Goal: Information Seeking & Learning: Learn about a topic

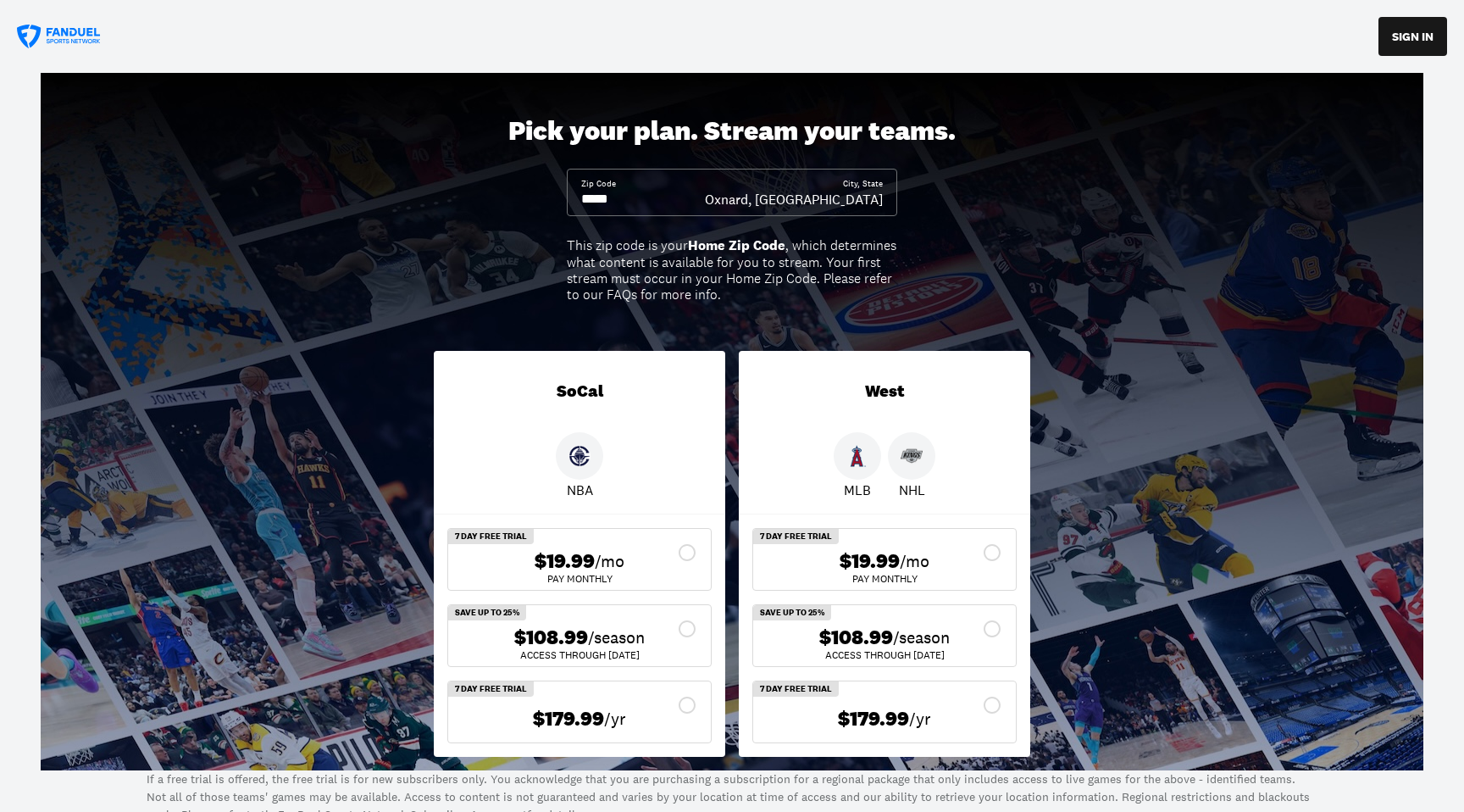
scroll to position [12, 0]
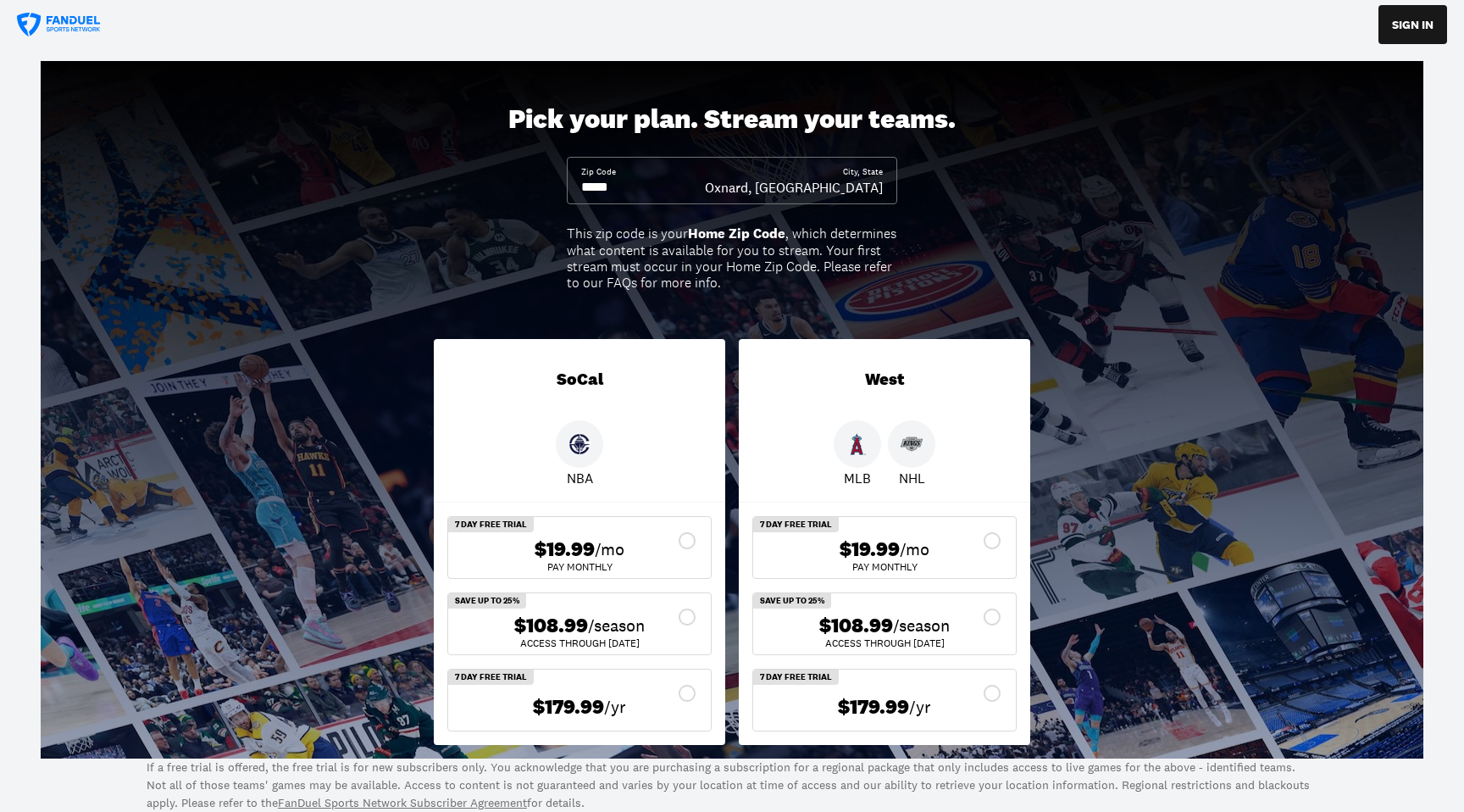
click at [637, 187] on input at bounding box center [642, 188] width 124 height 19
click at [640, 191] on input at bounding box center [642, 188] width 124 height 19
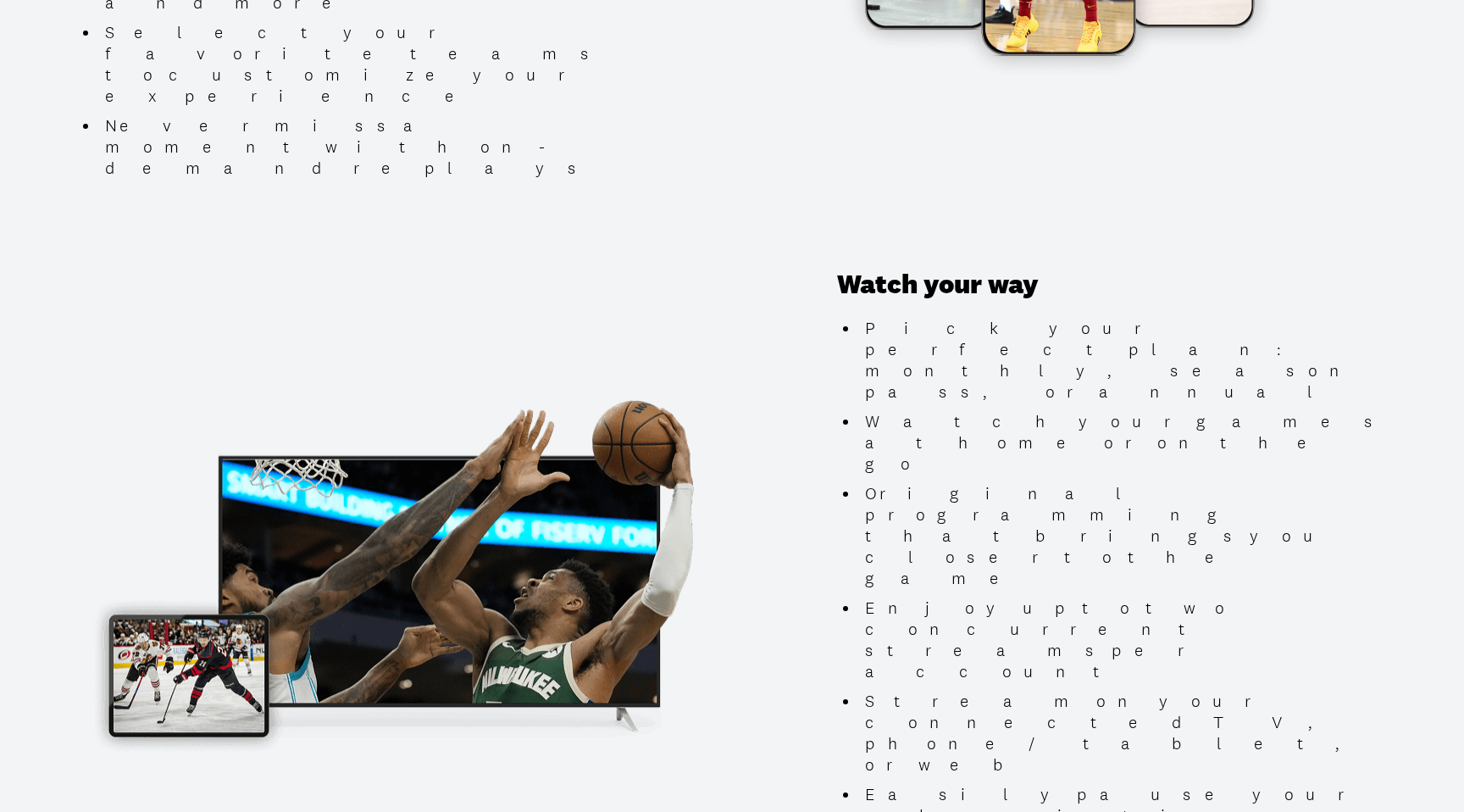
scroll to position [1288, 0]
type input "*****"
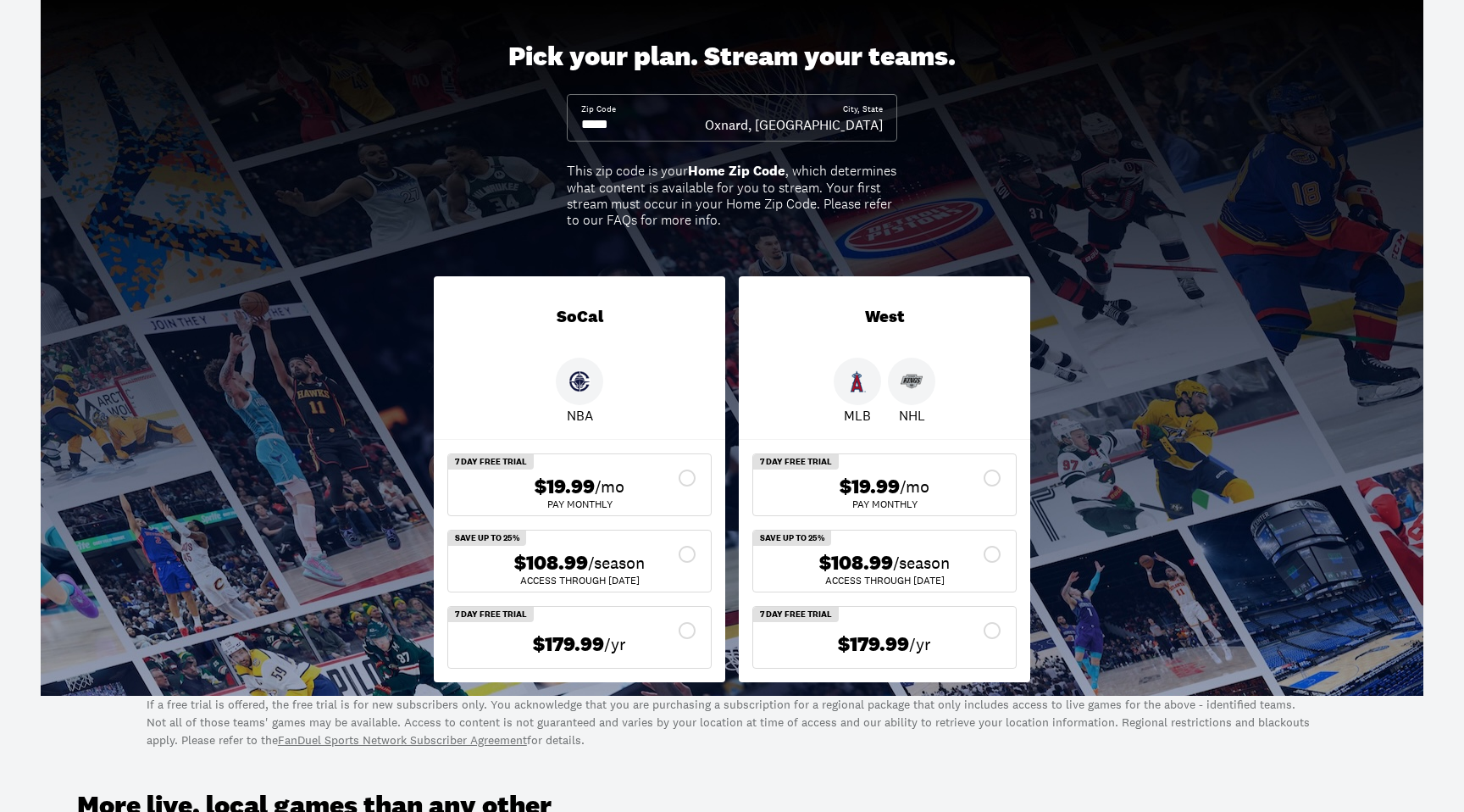
scroll to position [0, 0]
